Goal: Transaction & Acquisition: Purchase product/service

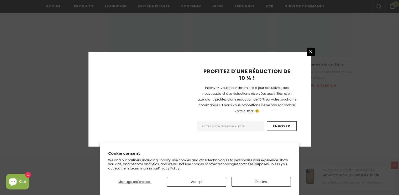
scroll to position [636, 0]
